Goal: Information Seeking & Learning: Learn about a topic

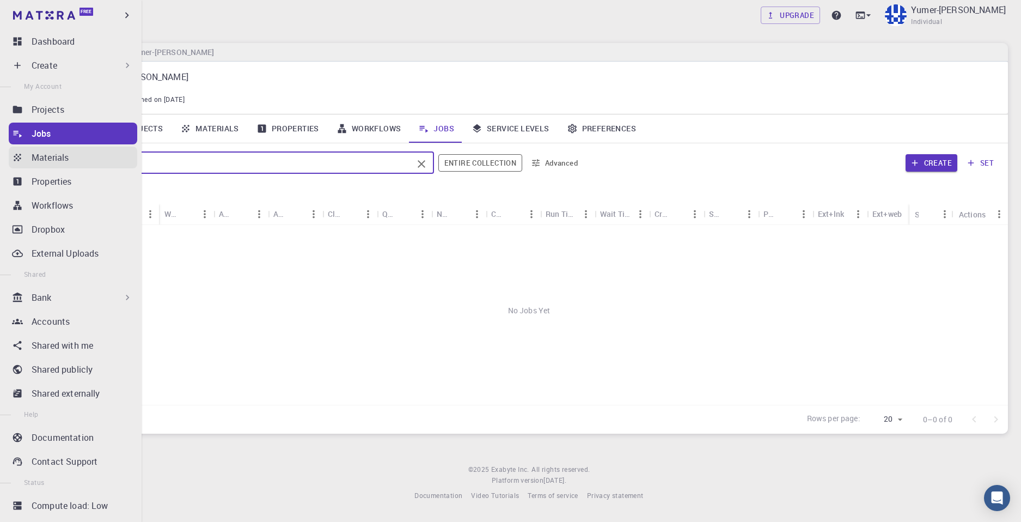
click at [68, 160] on p "Materials" at bounding box center [50, 157] width 37 height 13
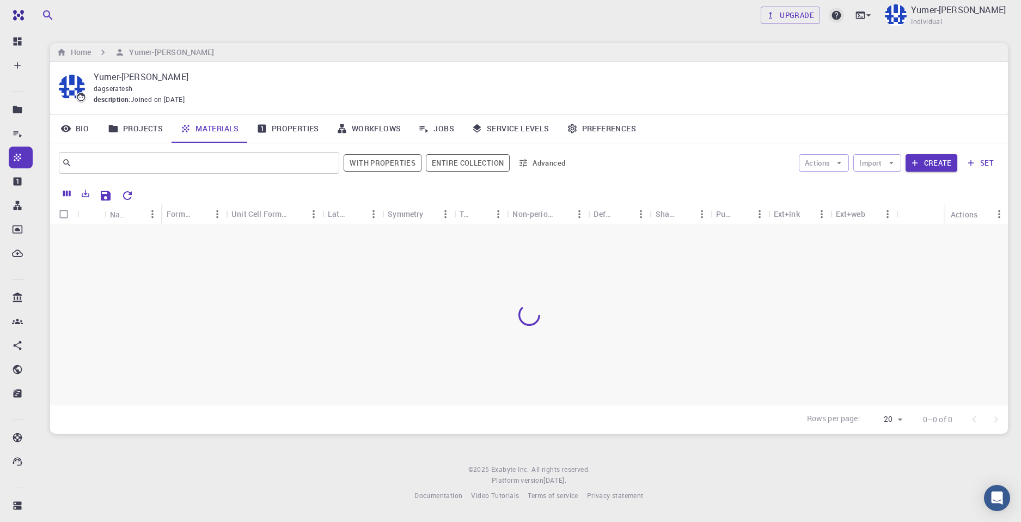
click at [841, 16] on icon at bounding box center [836, 15] width 9 height 9
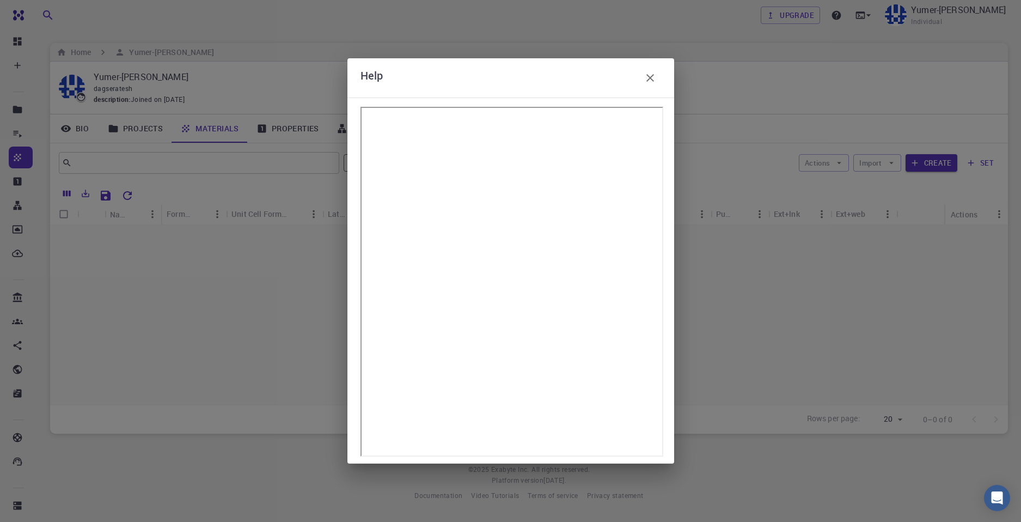
click at [648, 76] on icon "button" at bounding box center [650, 78] width 8 height 8
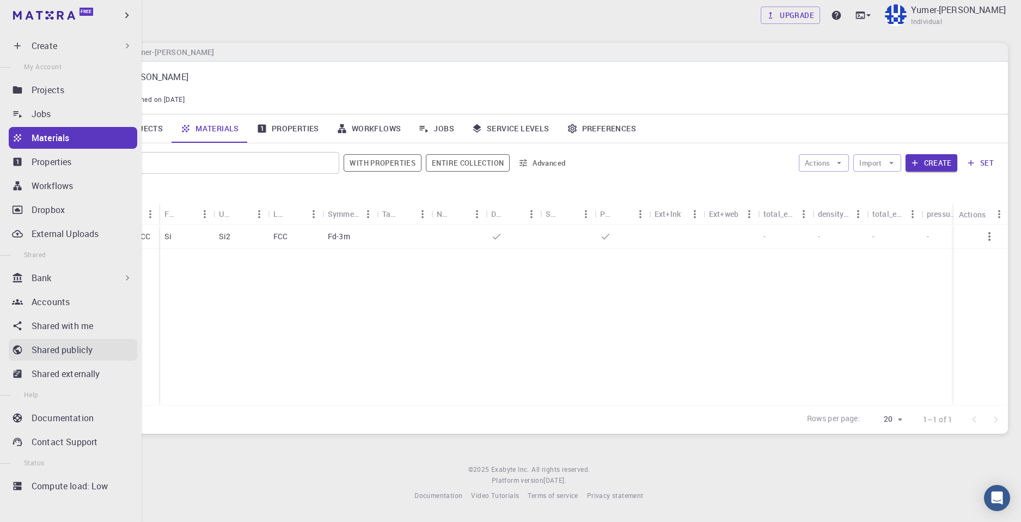
scroll to position [21, 0]
click at [88, 285] on div "Bank" at bounding box center [73, 277] width 129 height 22
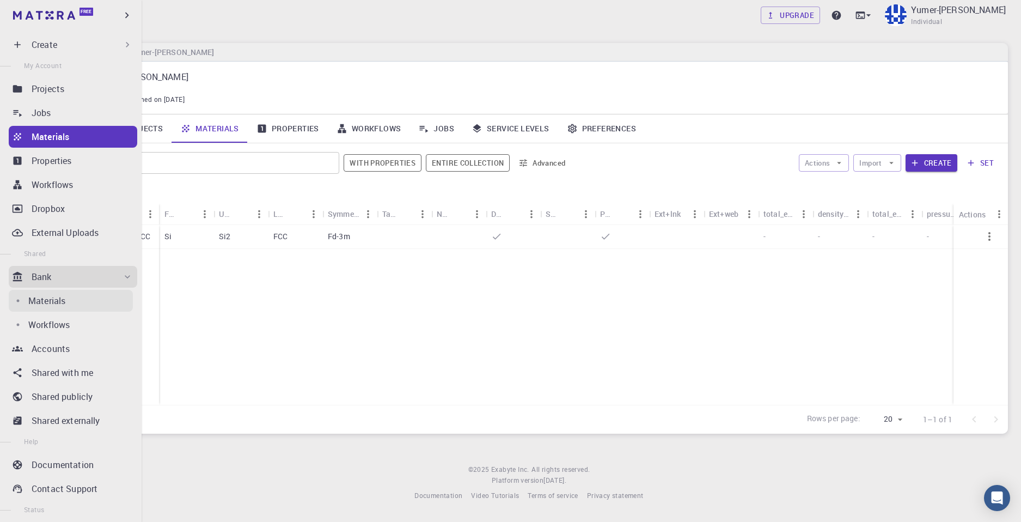
click at [72, 309] on link "Materials" at bounding box center [71, 301] width 124 height 22
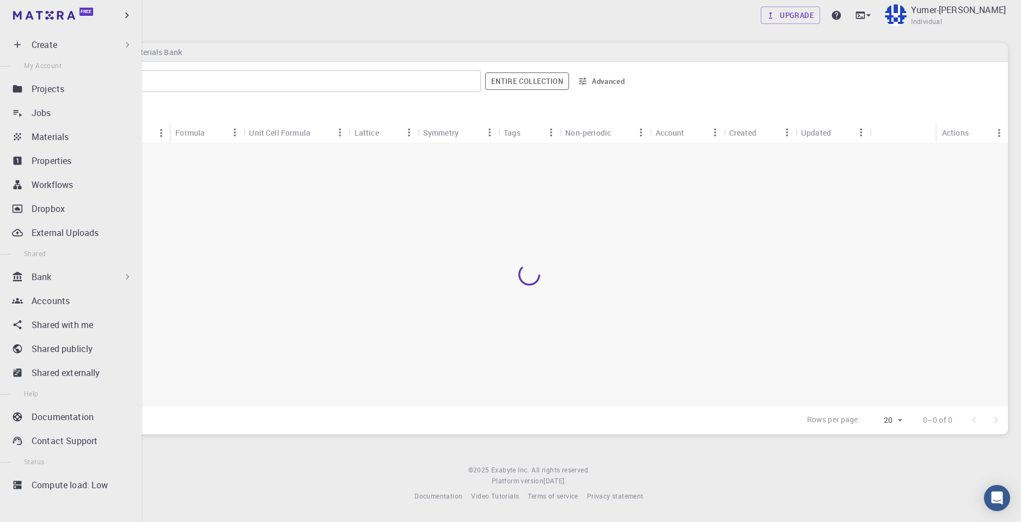
click at [100, 277] on div "Bank" at bounding box center [82, 276] width 101 height 13
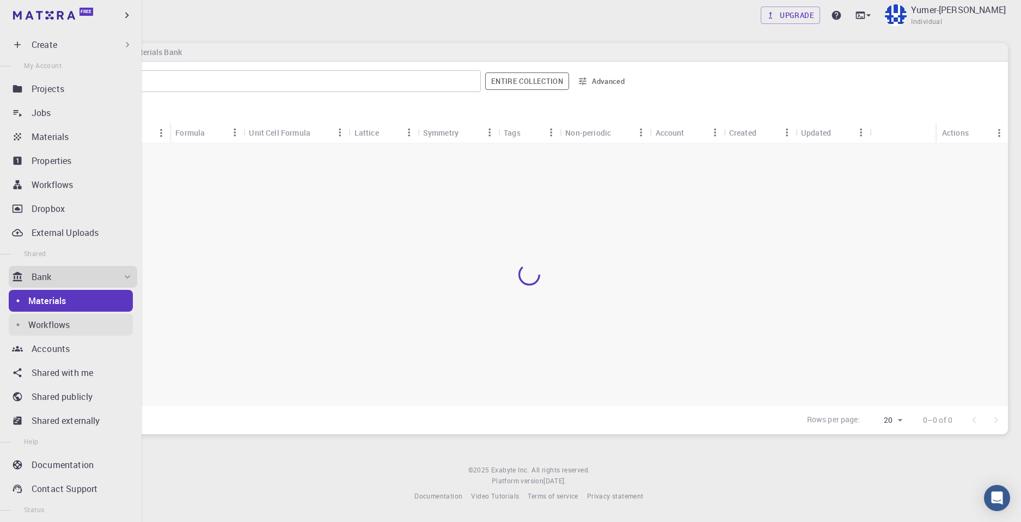
click at [76, 324] on div "Workflows" at bounding box center [80, 324] width 105 height 13
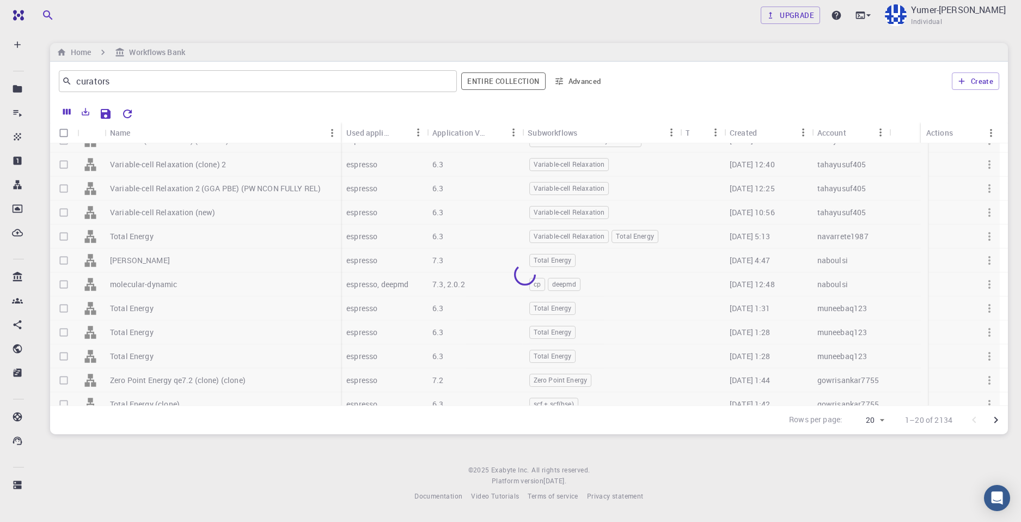
scroll to position [217, 0]
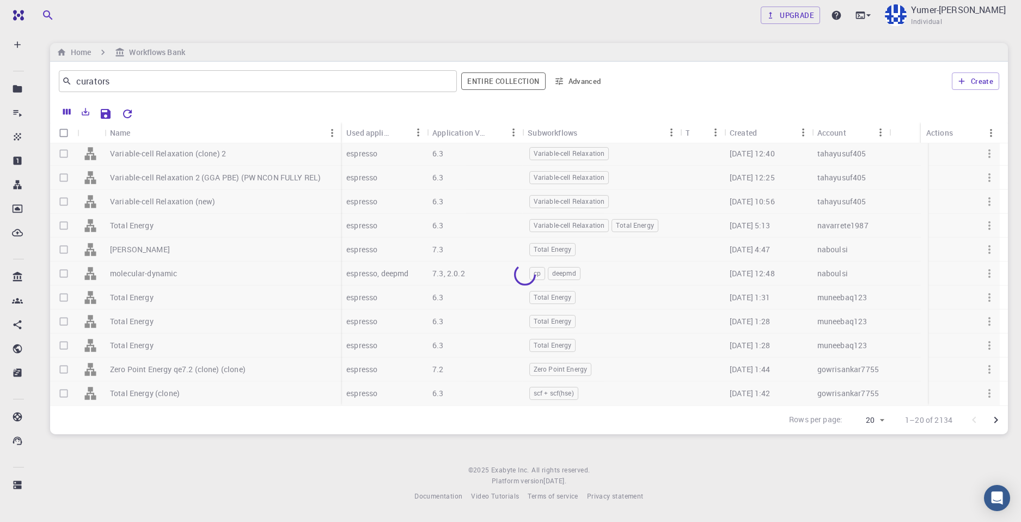
click at [994, 419] on icon "Go to next page" at bounding box center [996, 419] width 13 height 13
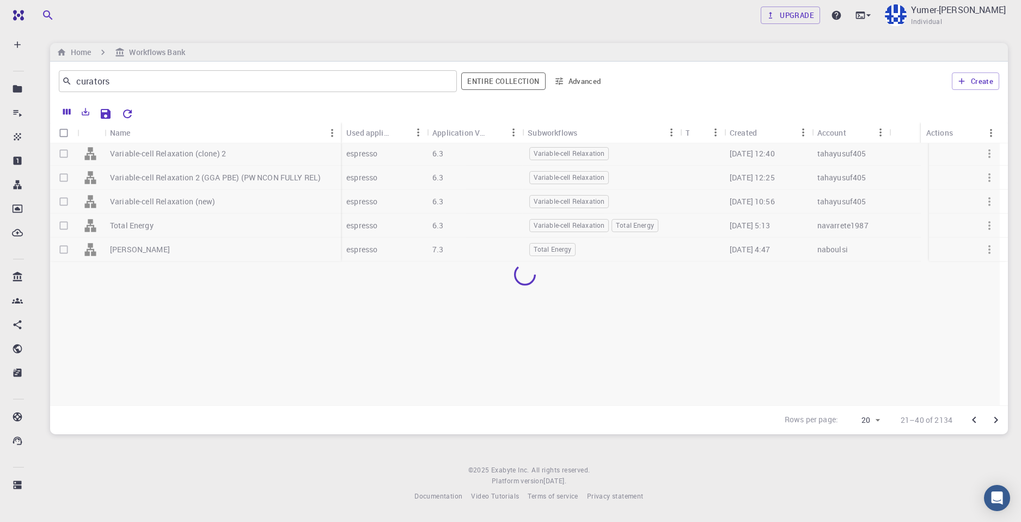
scroll to position [0, 0]
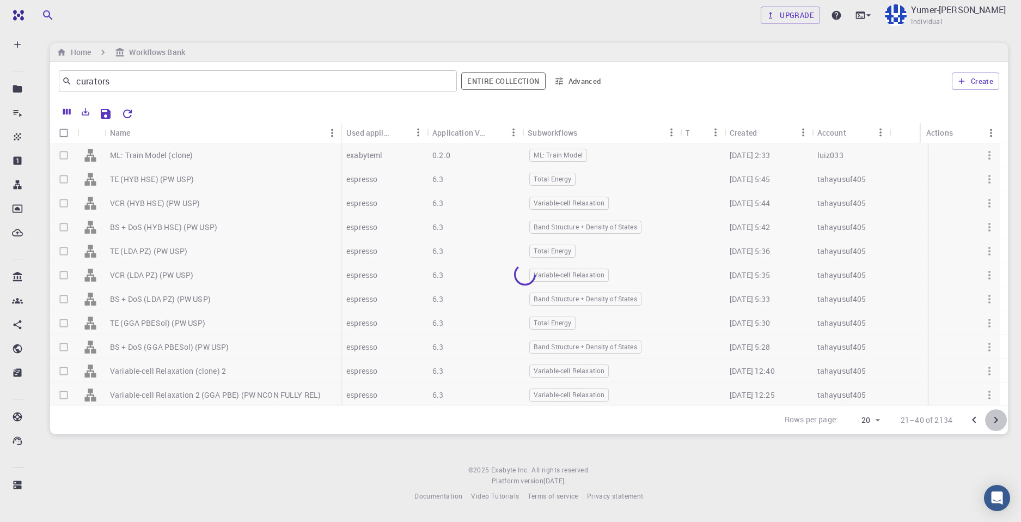
click at [994, 416] on icon "Go to next page" at bounding box center [996, 419] width 13 height 13
click at [974, 420] on icon "Go to previous page" at bounding box center [974, 420] width 4 height 7
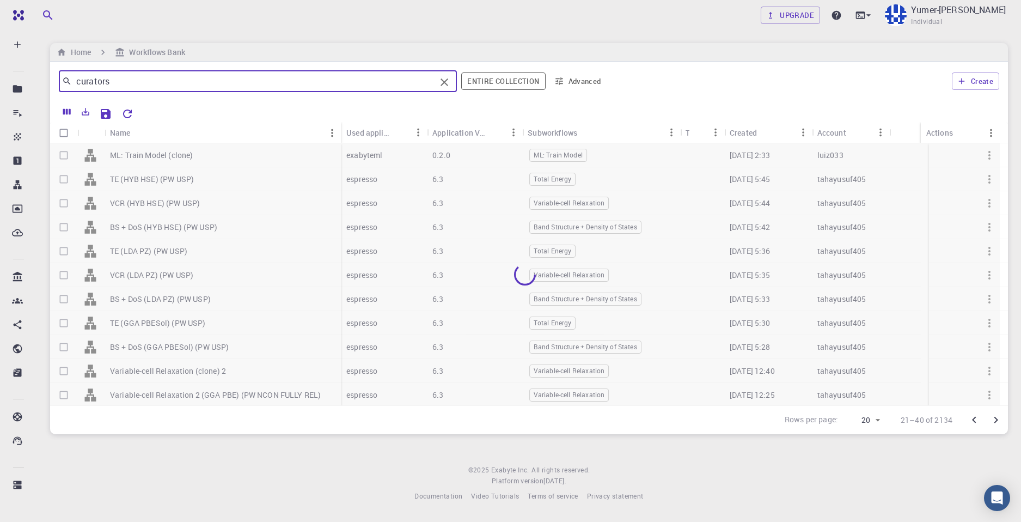
click at [144, 82] on input "curators" at bounding box center [254, 81] width 364 height 15
drag, startPoint x: 144, startPoint y: 82, endPoint x: 36, endPoint y: 83, distance: 108.4
click at [36, 83] on div "Free Dashboard Create New Job New Material Create Material Upload File Import f…" at bounding box center [510, 259] width 1021 height 519
drag, startPoint x: 125, startPoint y: 87, endPoint x: 107, endPoint y: 90, distance: 17.8
click at [107, 90] on div "Electrospin ​" at bounding box center [258, 81] width 398 height 22
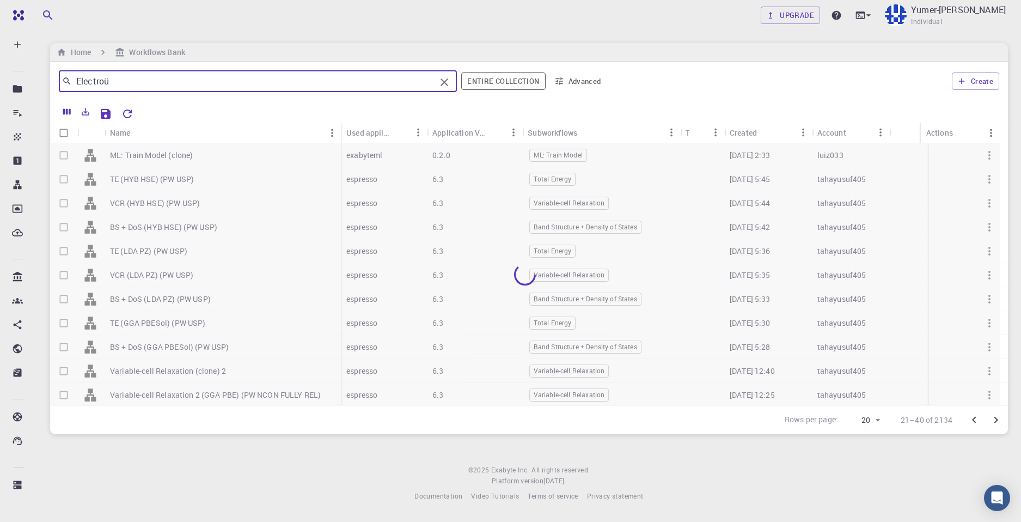
type input "Electro"
click at [65, 86] on icon at bounding box center [67, 81] width 10 height 10
click at [568, 87] on button "Advanced" at bounding box center [578, 80] width 57 height 17
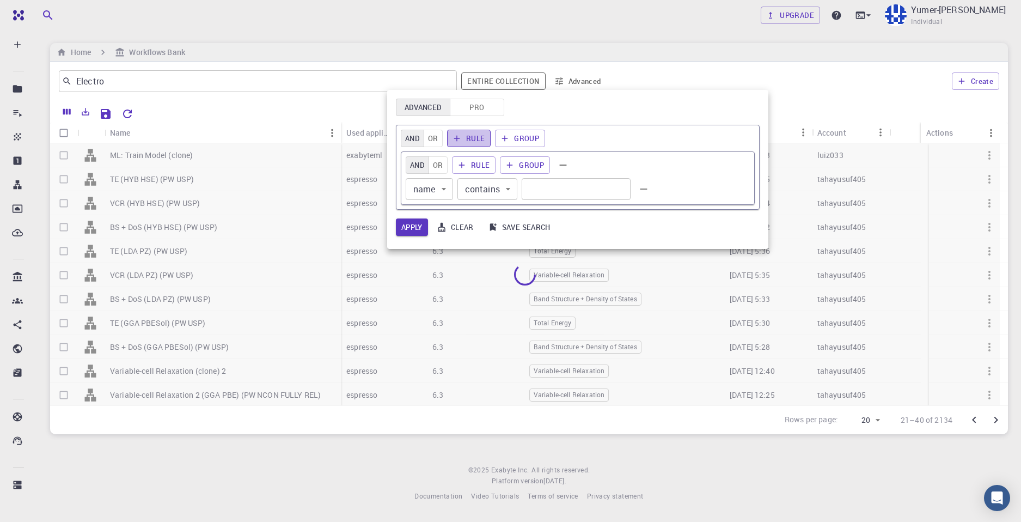
click at [463, 144] on button "Rule" at bounding box center [469, 138] width 44 height 17
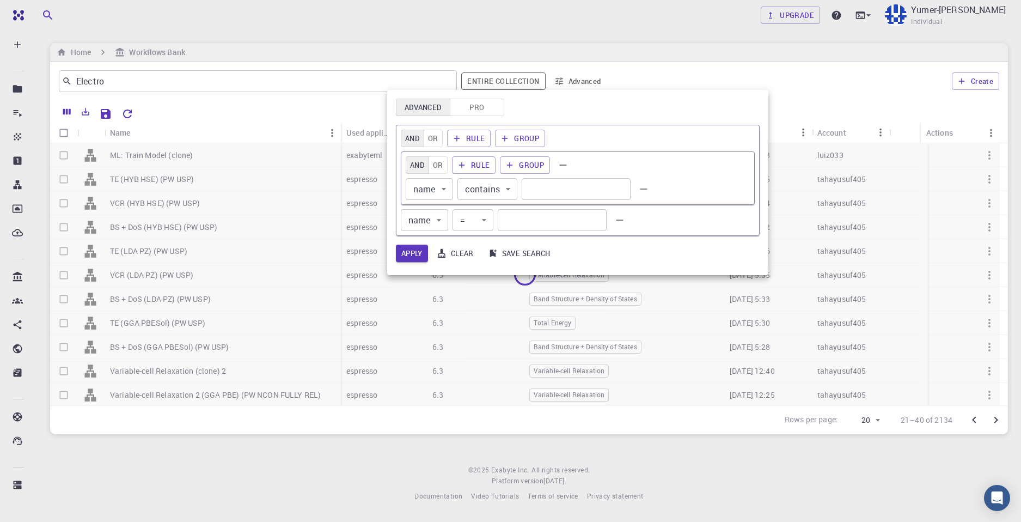
click at [462, 257] on button "Clear" at bounding box center [455, 253] width 47 height 17
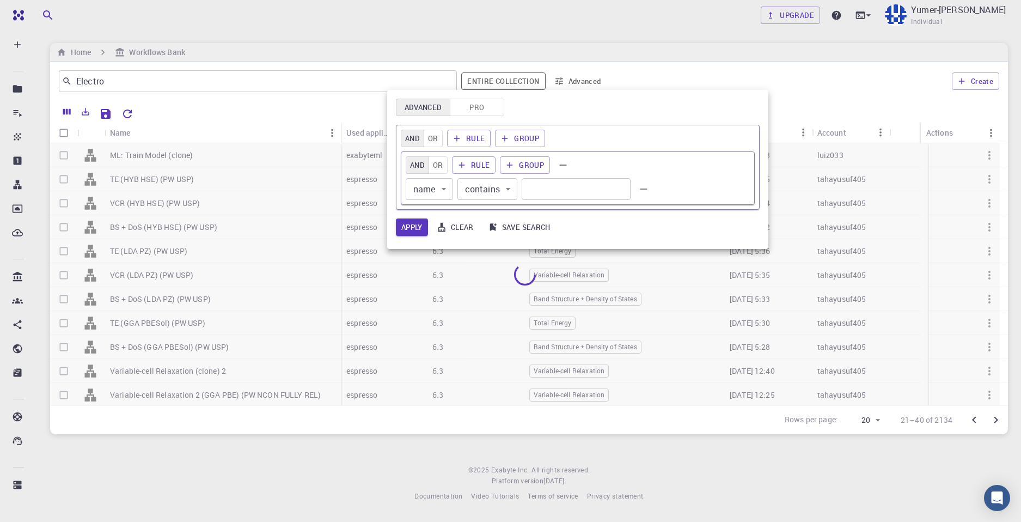
click at [627, 82] on div at bounding box center [510, 261] width 1021 height 522
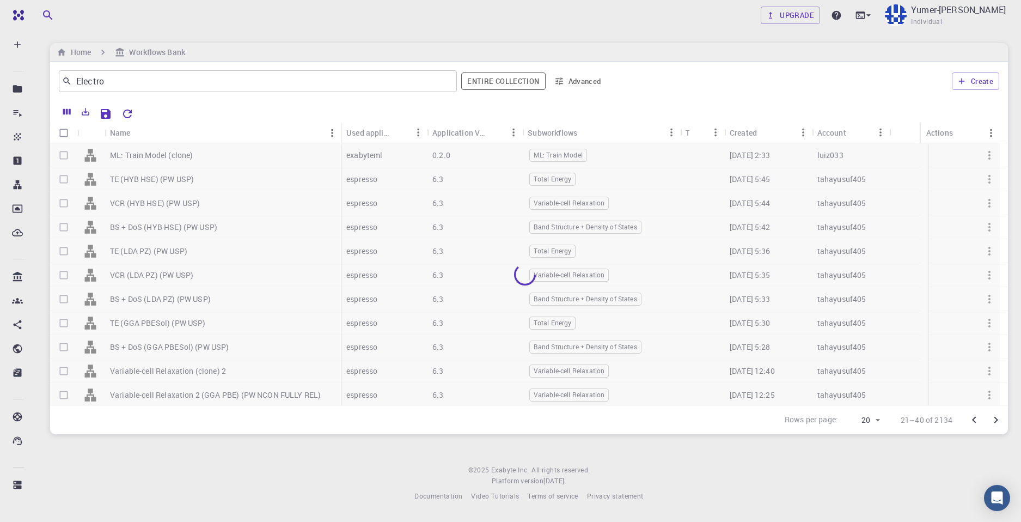
click at [996, 423] on icon "Go to next page" at bounding box center [996, 419] width 13 height 13
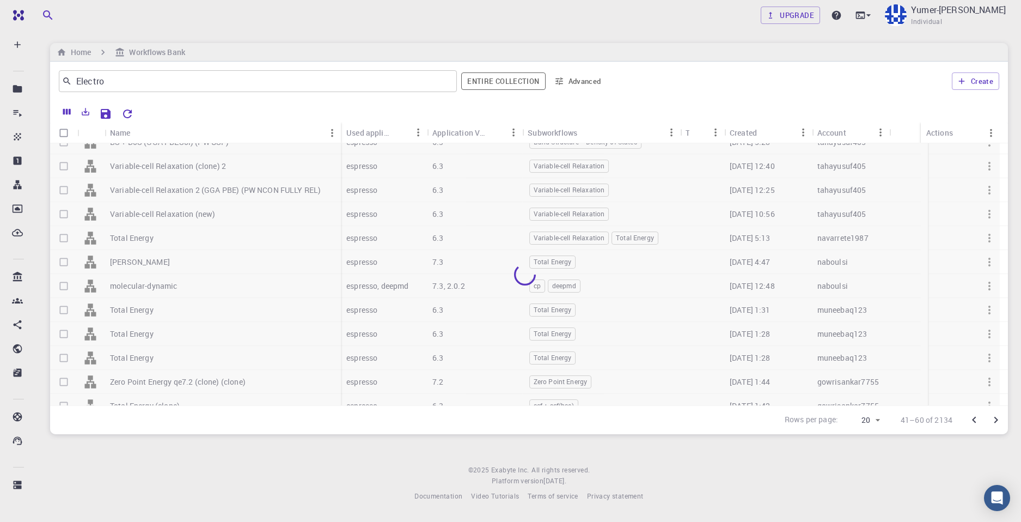
scroll to position [217, 0]
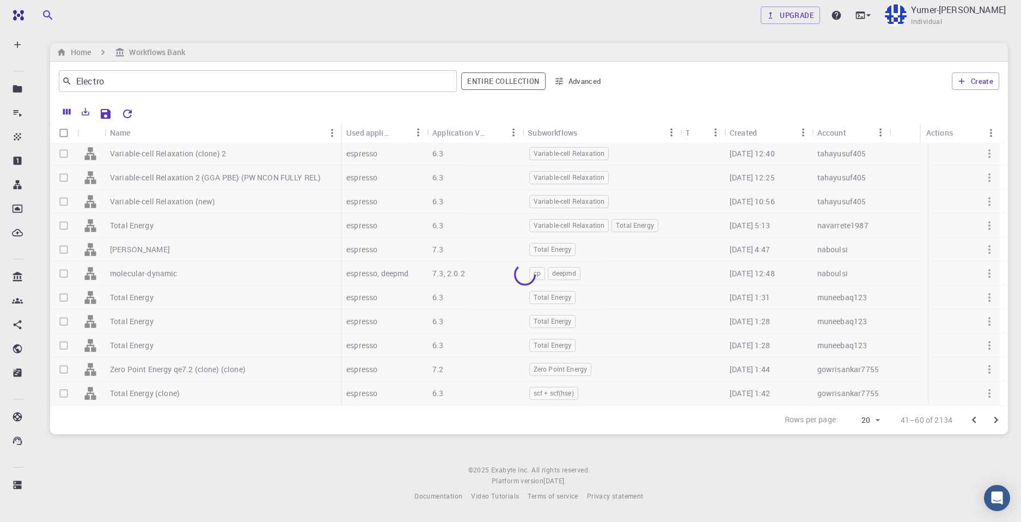
click at [993, 418] on icon "Go to next page" at bounding box center [996, 419] width 13 height 13
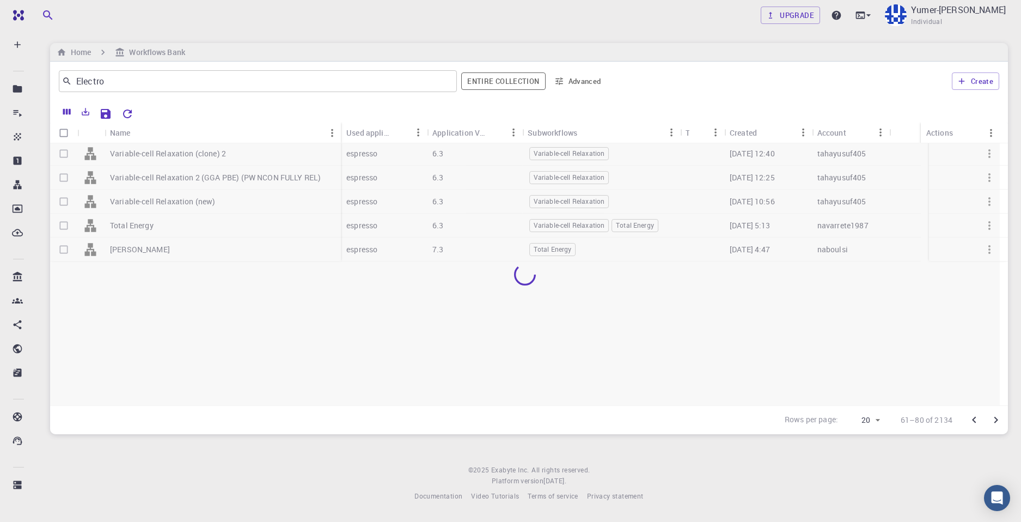
scroll to position [0, 0]
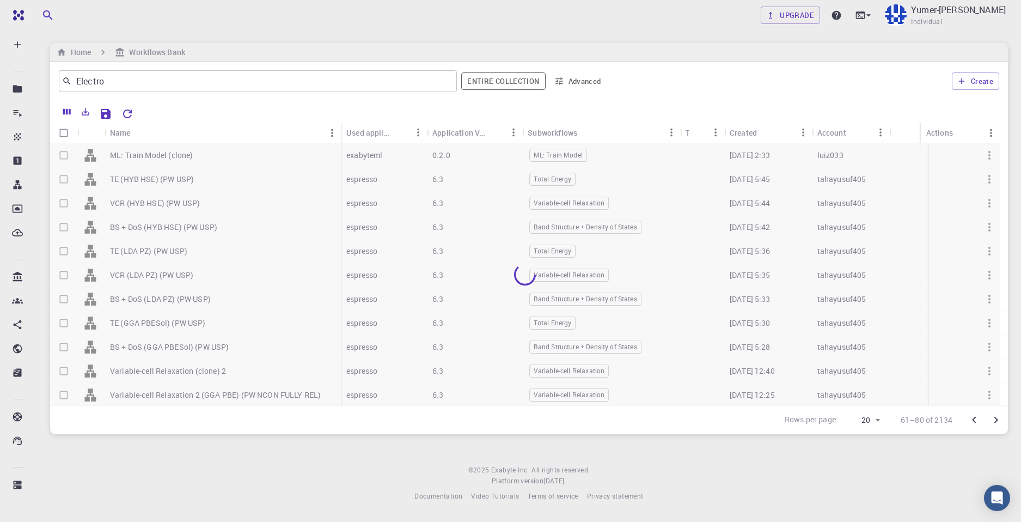
click at [997, 420] on icon "Go to next page" at bounding box center [996, 419] width 13 height 13
click at [994, 421] on icon "Go to next page" at bounding box center [996, 419] width 13 height 13
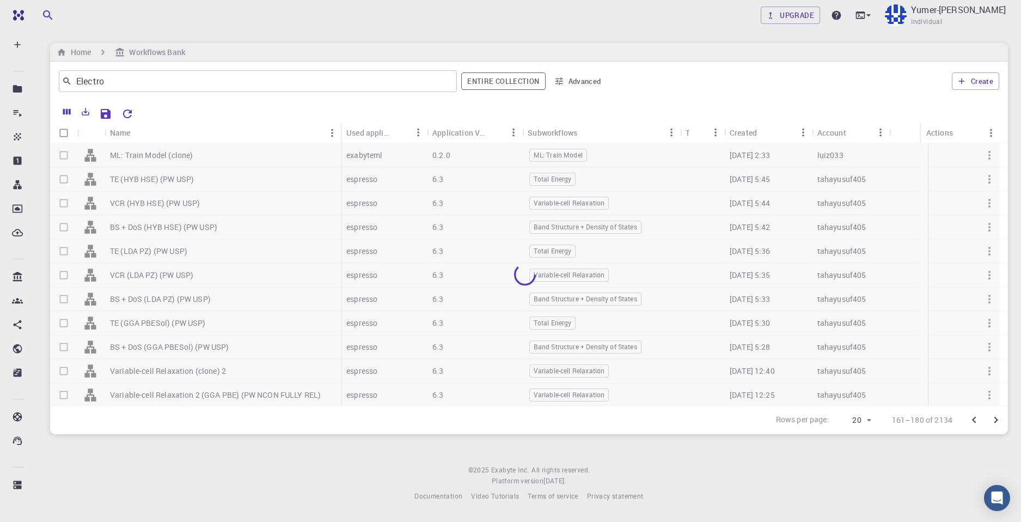
click at [951, 415] on p "161–180 of 2134" at bounding box center [922, 419] width 60 height 11
click at [970, 419] on icon "Go to previous page" at bounding box center [974, 419] width 13 height 13
click at [1006, 421] on button "Go to next page" at bounding box center [996, 420] width 22 height 22
click at [1005, 421] on button "Go to next page" at bounding box center [996, 420] width 22 height 22
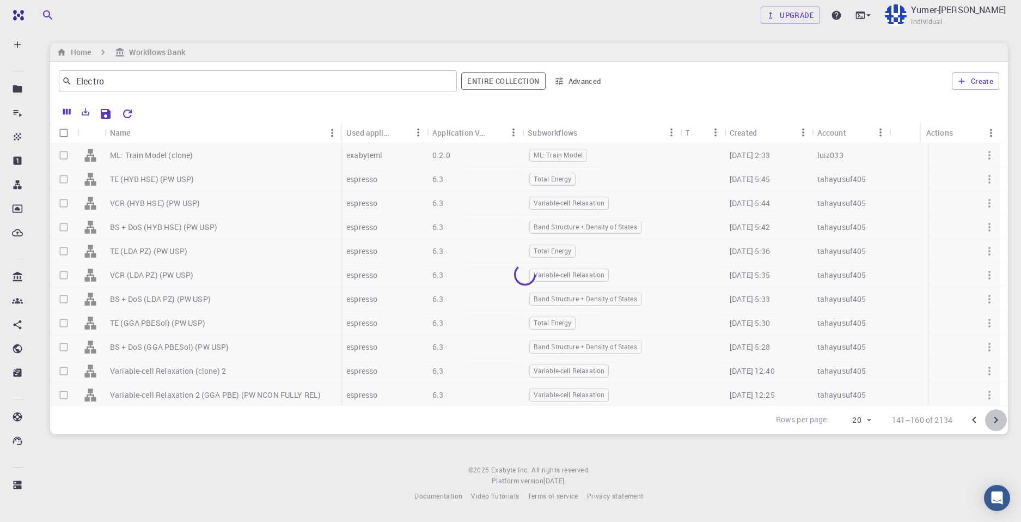
click at [1005, 421] on button "Go to next page" at bounding box center [996, 420] width 22 height 22
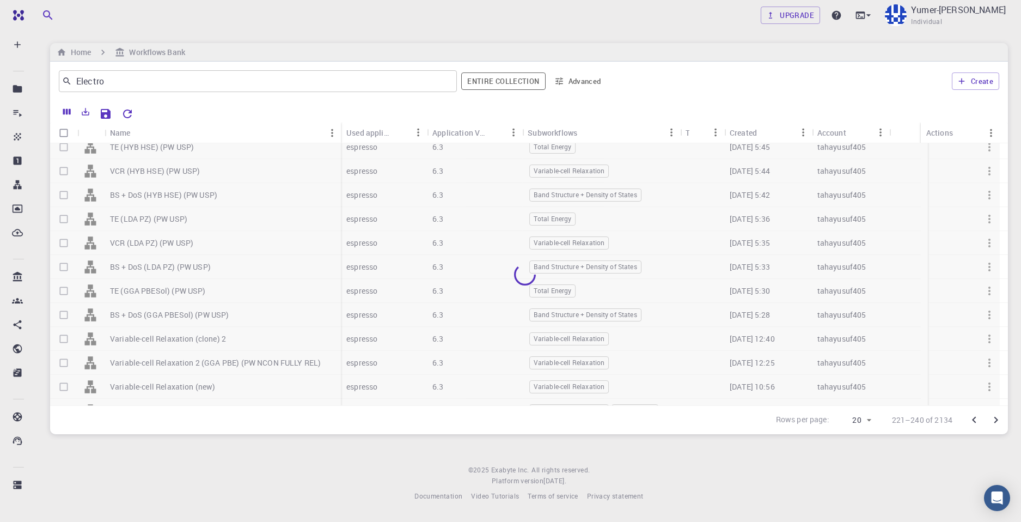
scroll to position [217, 0]
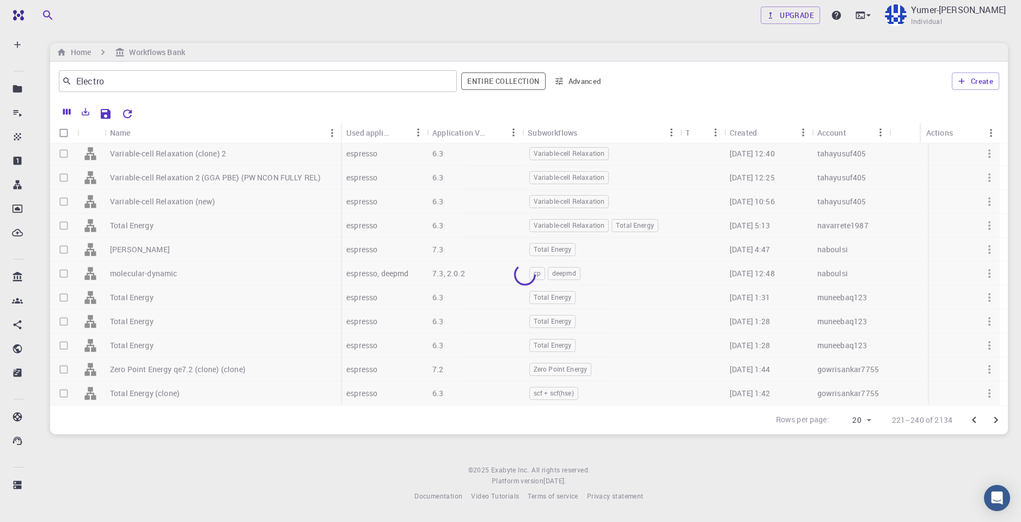
drag, startPoint x: 521, startPoint y: 277, endPoint x: 564, endPoint y: 265, distance: 44.7
click at [523, 275] on icon at bounding box center [525, 273] width 23 height 23
drag, startPoint x: 564, startPoint y: 265, endPoint x: 539, endPoint y: 290, distance: 36.2
click at [539, 290] on div at bounding box center [525, 274] width 950 height 262
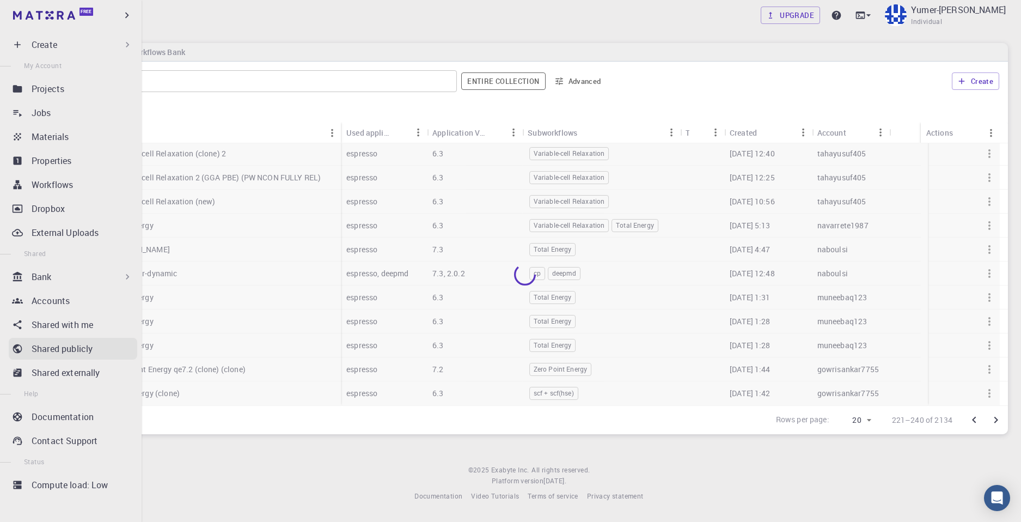
click at [101, 349] on div "Shared publicly" at bounding box center [85, 348] width 106 height 13
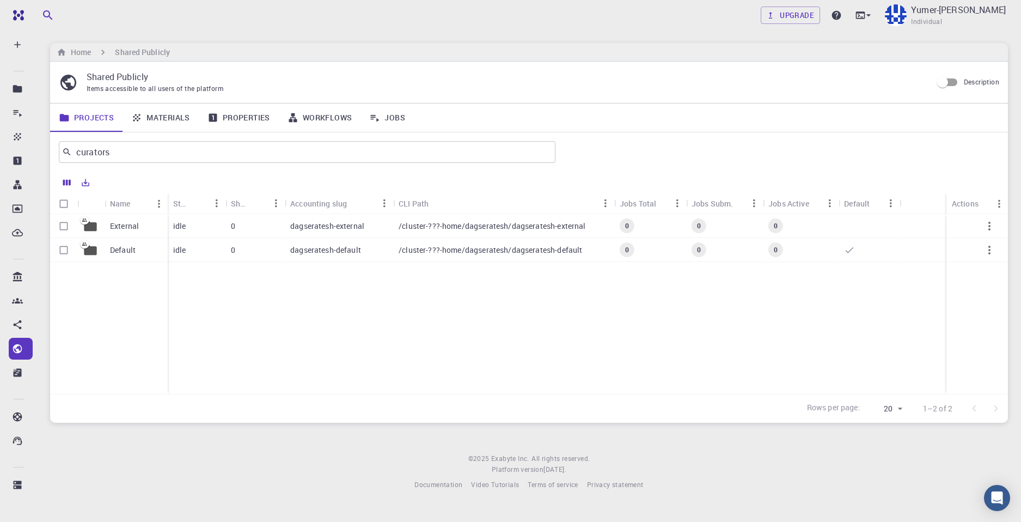
click at [306, 327] on div "External Default idle 0 dagseratesh-external /cluster-???-home/dagseratesh/dags…" at bounding box center [529, 304] width 958 height 180
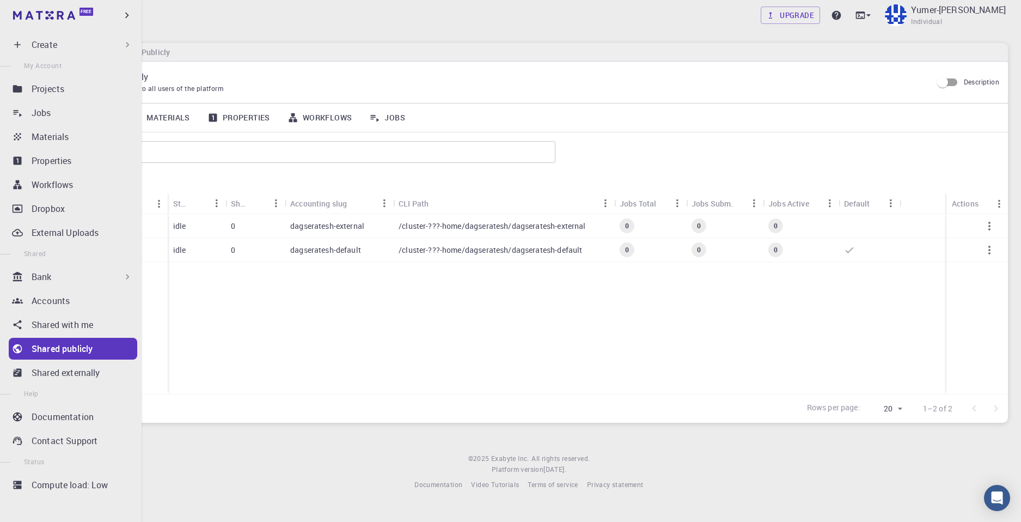
click at [83, 276] on div "Bank" at bounding box center [82, 276] width 101 height 13
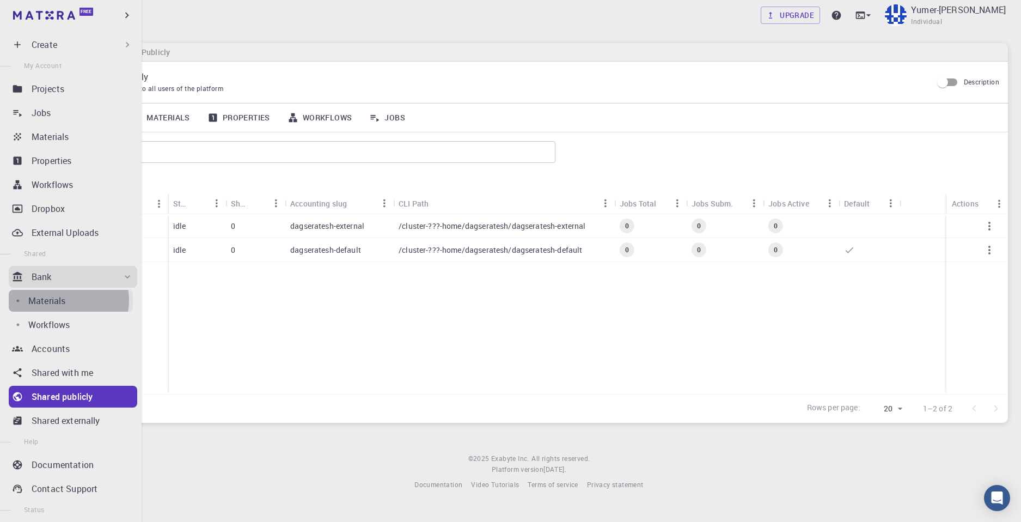
click at [65, 300] on p "Materials" at bounding box center [46, 300] width 37 height 13
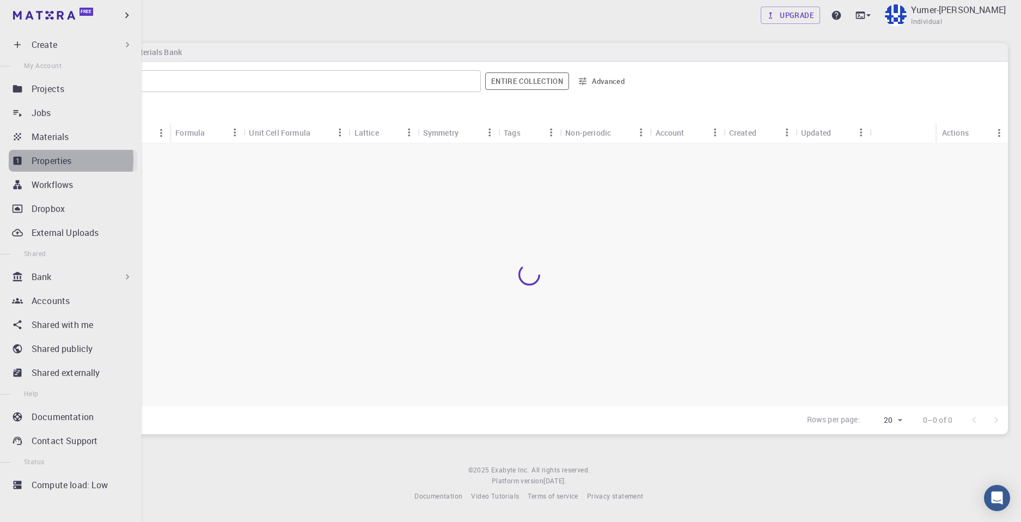
click at [43, 160] on p "Properties" at bounding box center [52, 160] width 40 height 13
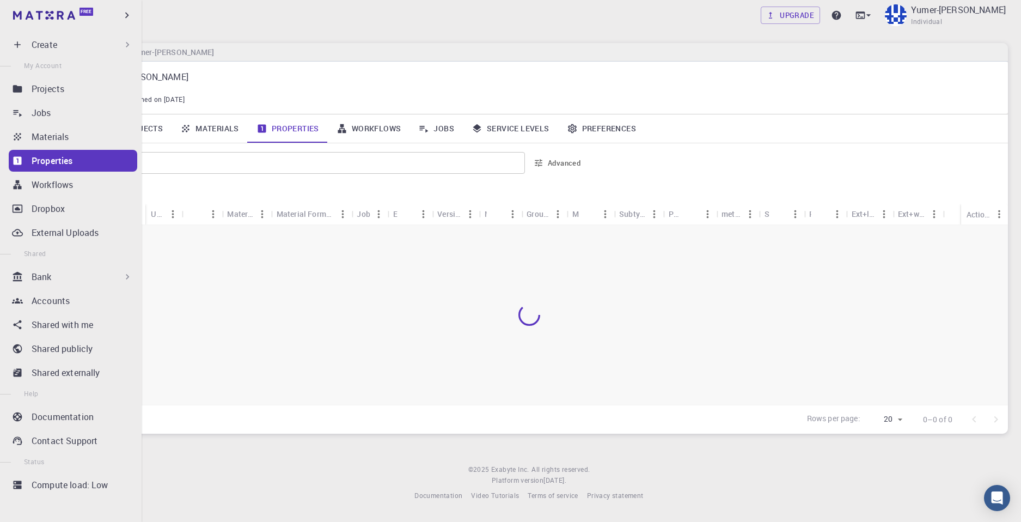
click at [92, 270] on div "Bank" at bounding box center [73, 277] width 129 height 22
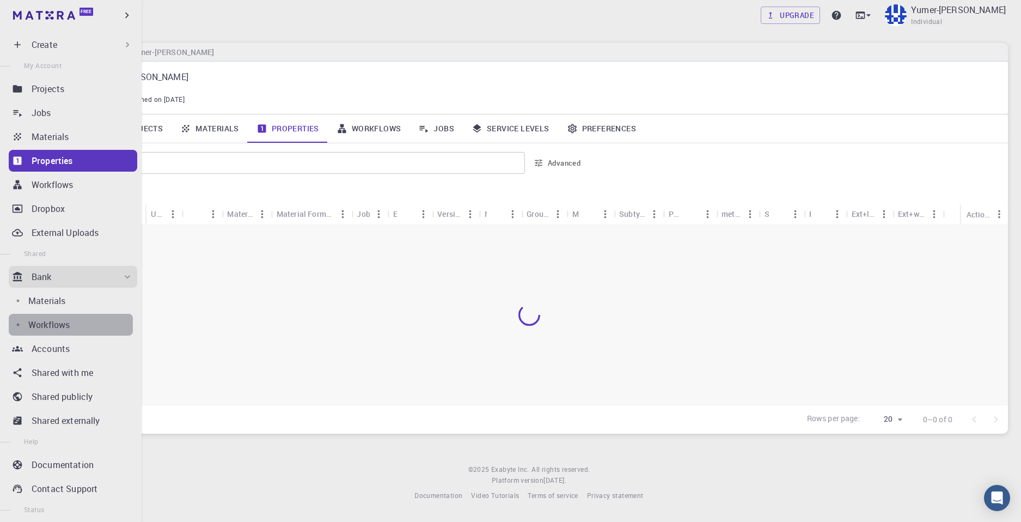
click at [86, 322] on div "Workflows" at bounding box center [80, 324] width 105 height 13
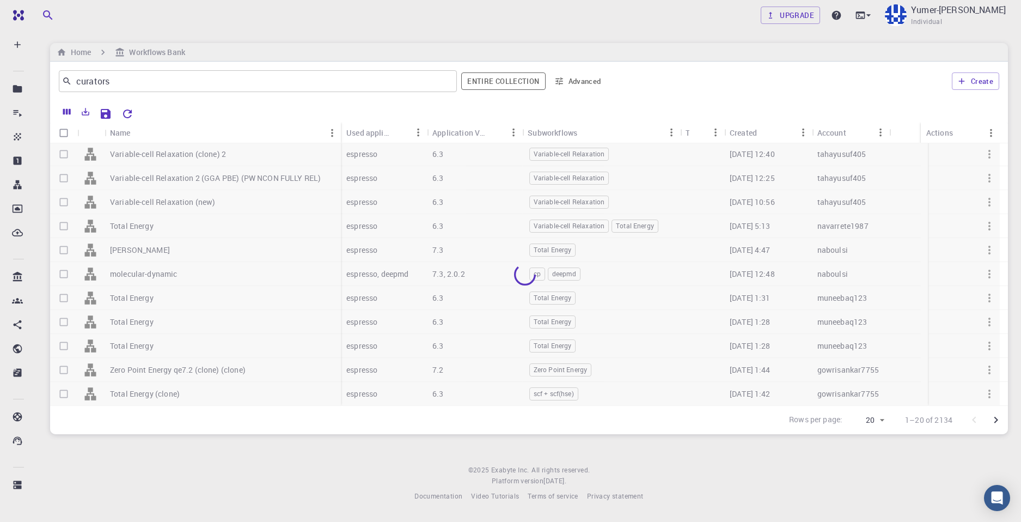
scroll to position [217, 0]
click at [992, 420] on icon "Go to next page" at bounding box center [996, 419] width 13 height 13
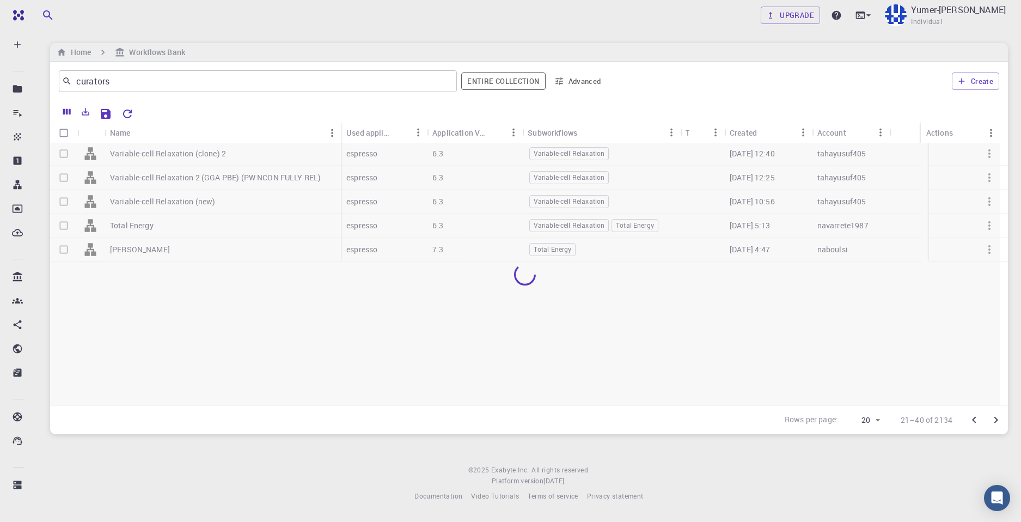
scroll to position [0, 0]
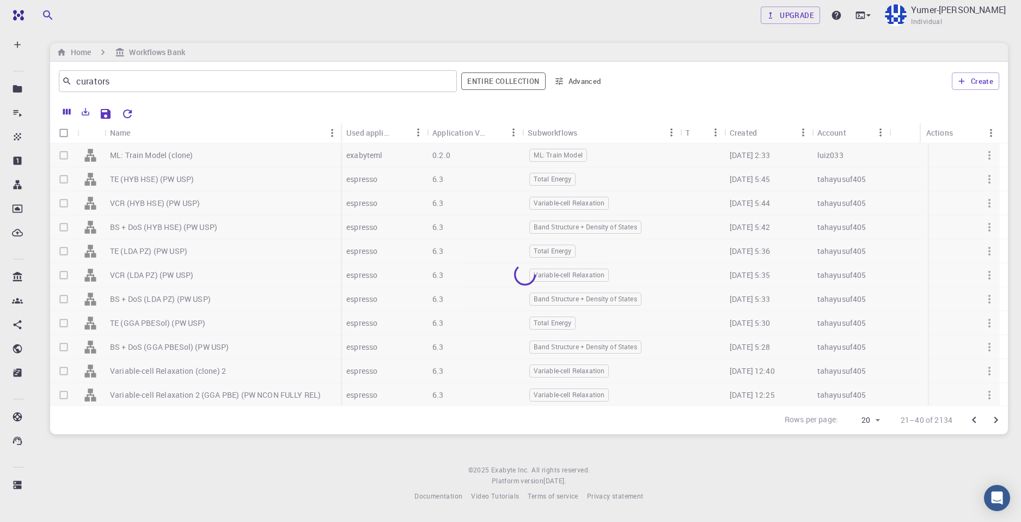
click at [881, 425] on body "Free Dashboard Create New Job New Material Create Material Upload File Import f…" at bounding box center [510, 261] width 1021 height 522
click at [866, 500] on li "500" at bounding box center [863, 499] width 41 height 20
type input "500"
click at [66, 109] on icon "Columns" at bounding box center [67, 112] width 10 height 10
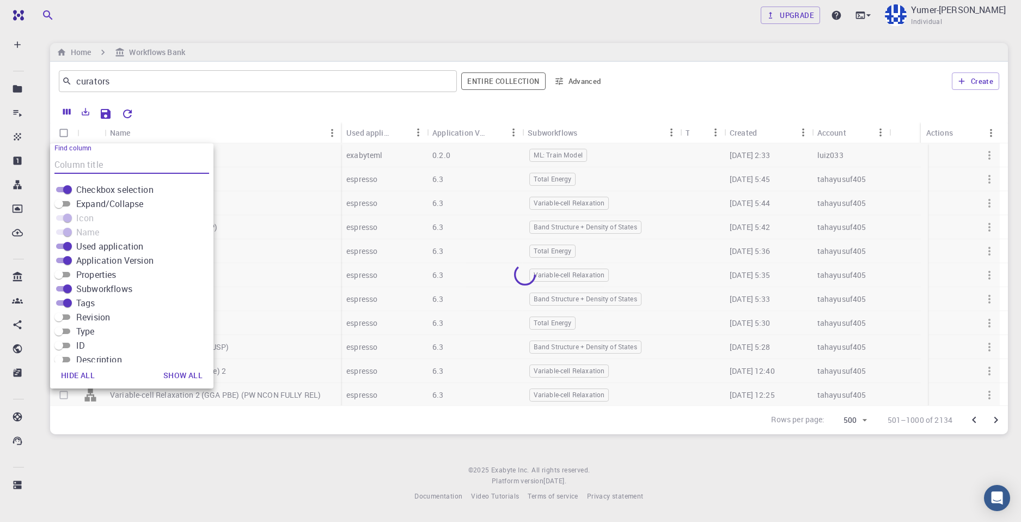
click at [66, 109] on icon "Columns" at bounding box center [67, 112] width 10 height 10
